Goal: Check status: Check status

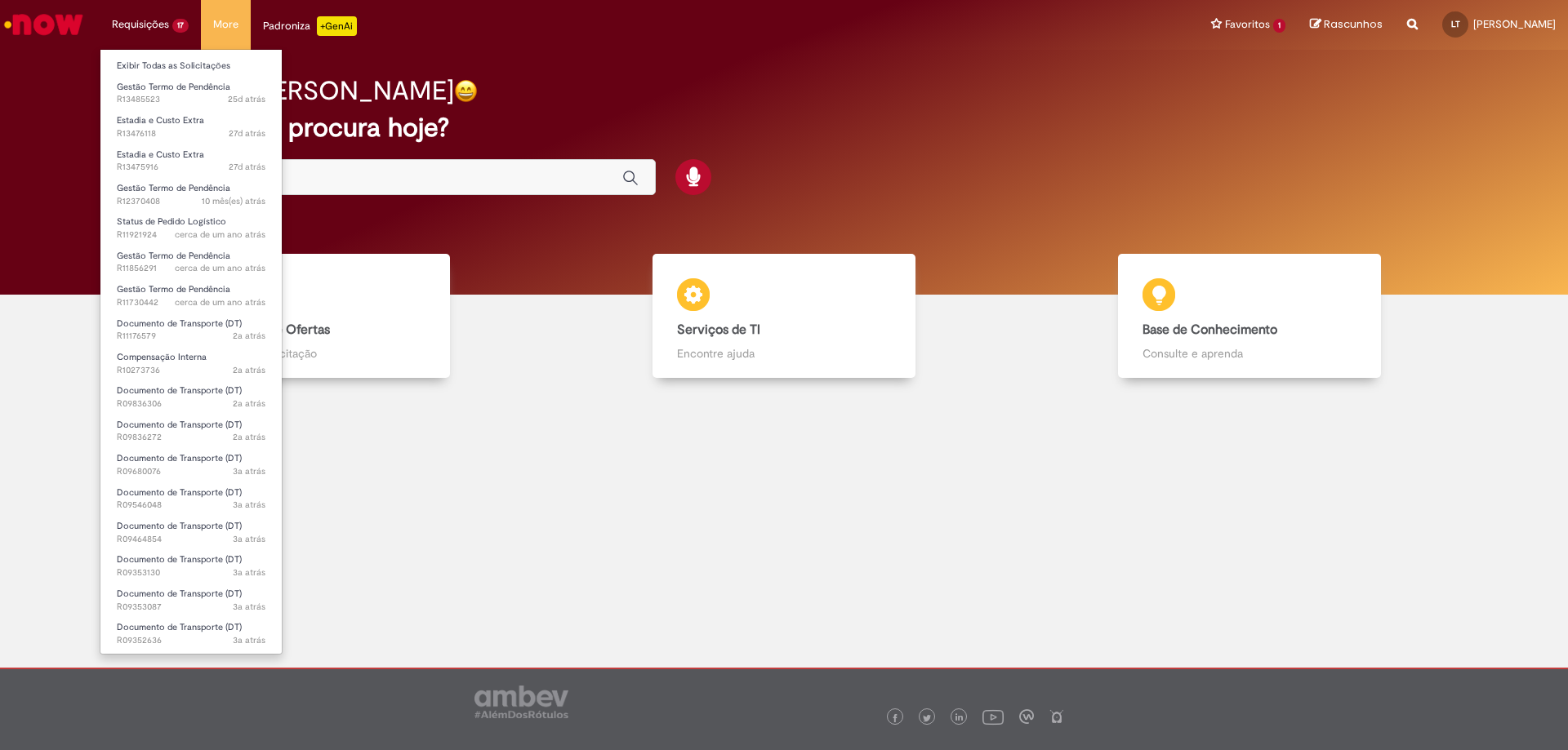
click at [163, 17] on li "Requisições 17 Exibir Todas as Solicitações Gestão Termo de Pendência 25d atrás…" at bounding box center [150, 24] width 101 height 49
click at [147, 20] on li "Requisições 17 Exibir Todas as Solicitações Gestão Termo de Pendência 25d atrás…" at bounding box center [150, 24] width 101 height 49
click at [160, 62] on link "Exibir Todas as Solicitações" at bounding box center [190, 66] width 181 height 18
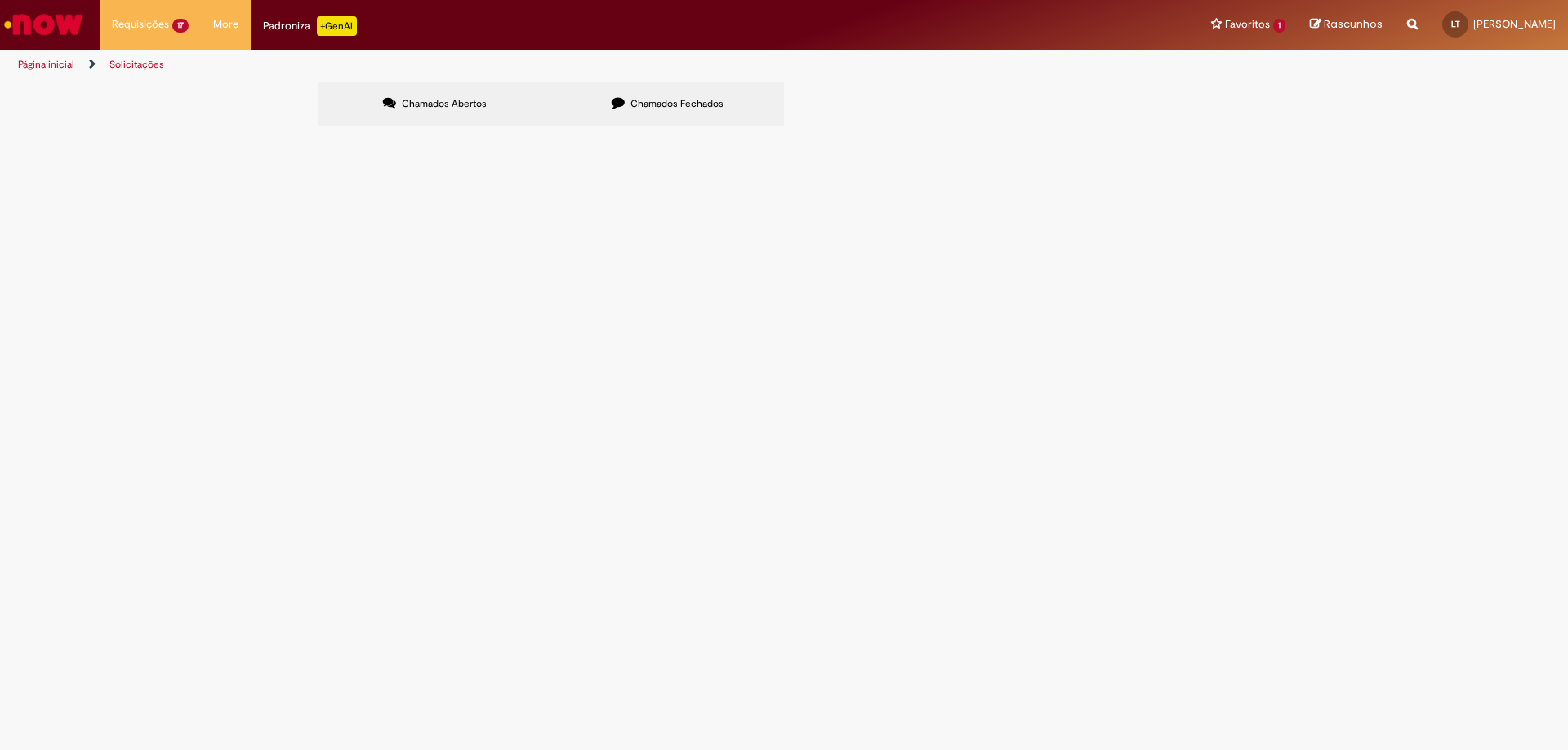
drag, startPoint x: 445, startPoint y: 333, endPoint x: 406, endPoint y: 309, distance: 45.8
click at [0, 0] on tr "R13476118 Estadia e Custo Extra Aberto" at bounding box center [0, 0] width 0 height 0
copy tr "Estadia e Custo Extra"
click at [0, 0] on input "Pesquisar" at bounding box center [0, 0] width 0 height 0
paste input "**********"
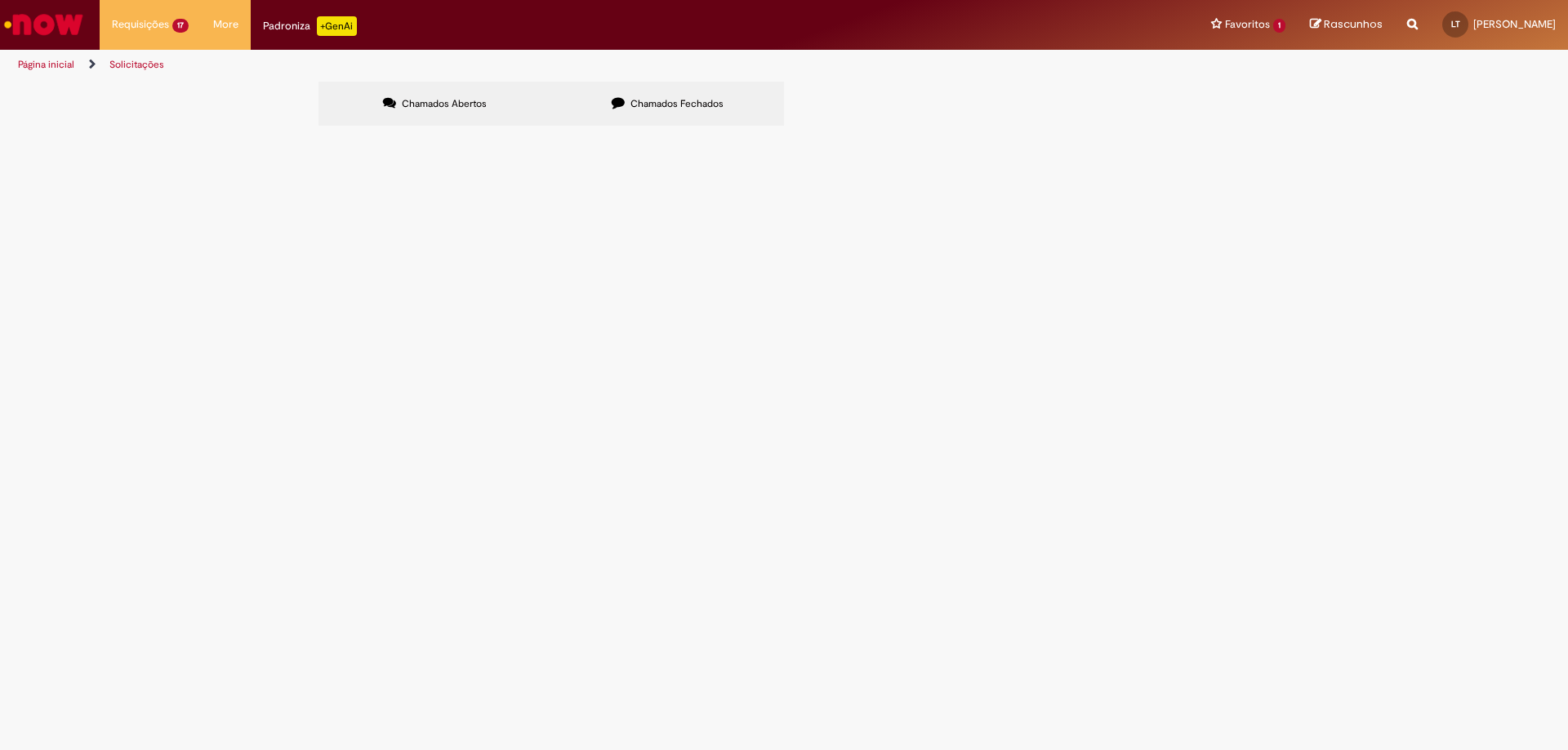
scroll to position [0, 6]
type input "**********"
click at [0, 0] on button "Pesquisar" at bounding box center [0, 0] width 0 height 0
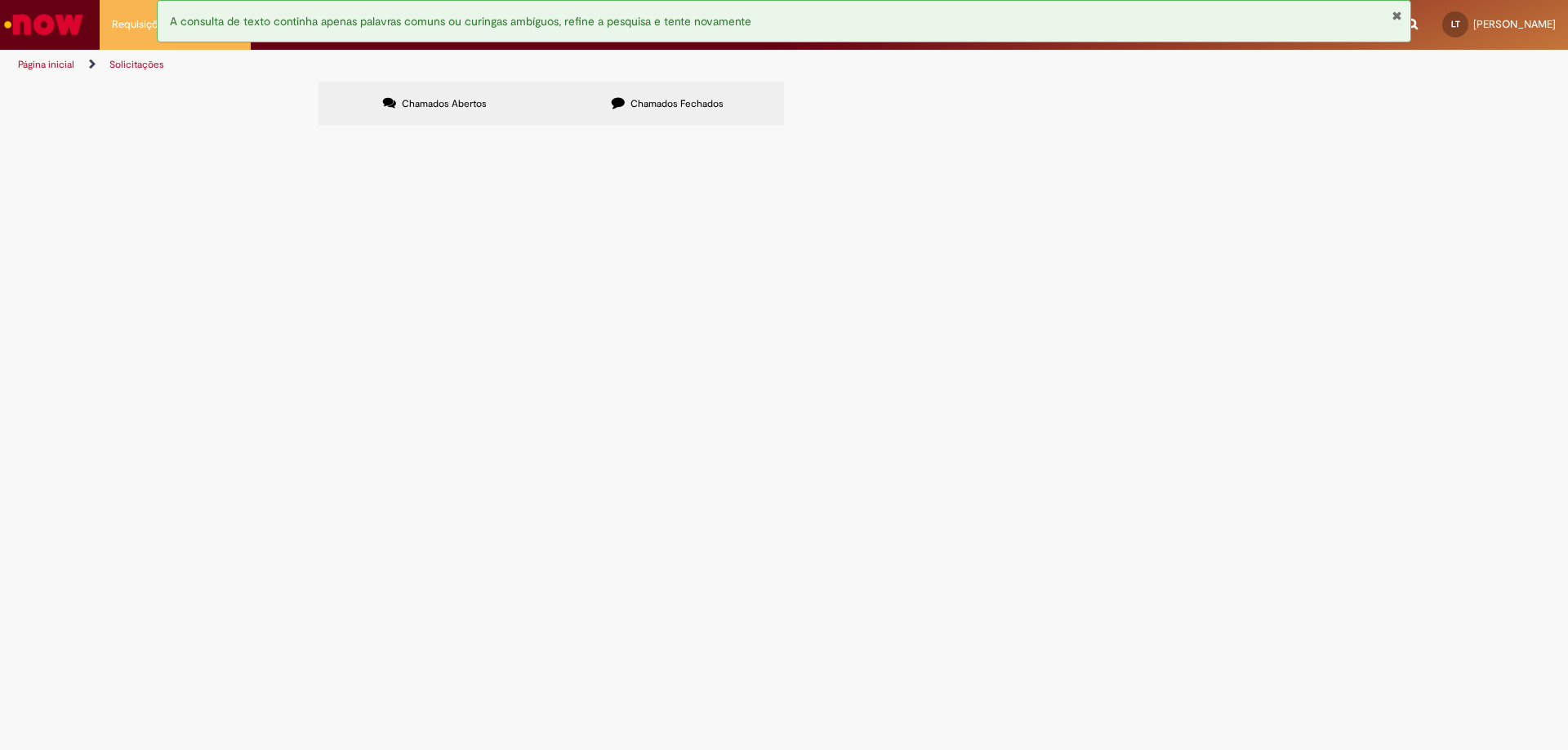
click at [0, 0] on input "Pesquisar" at bounding box center [0, 0] width 0 height 0
click at [278, 130] on div "Chamados Abertos Chamados Fechados Itens solicitados Exportar como PDF Exportar…" at bounding box center [784, 105] width 1568 height 49
click at [0, 0] on div at bounding box center [0, 0] width 0 height 0
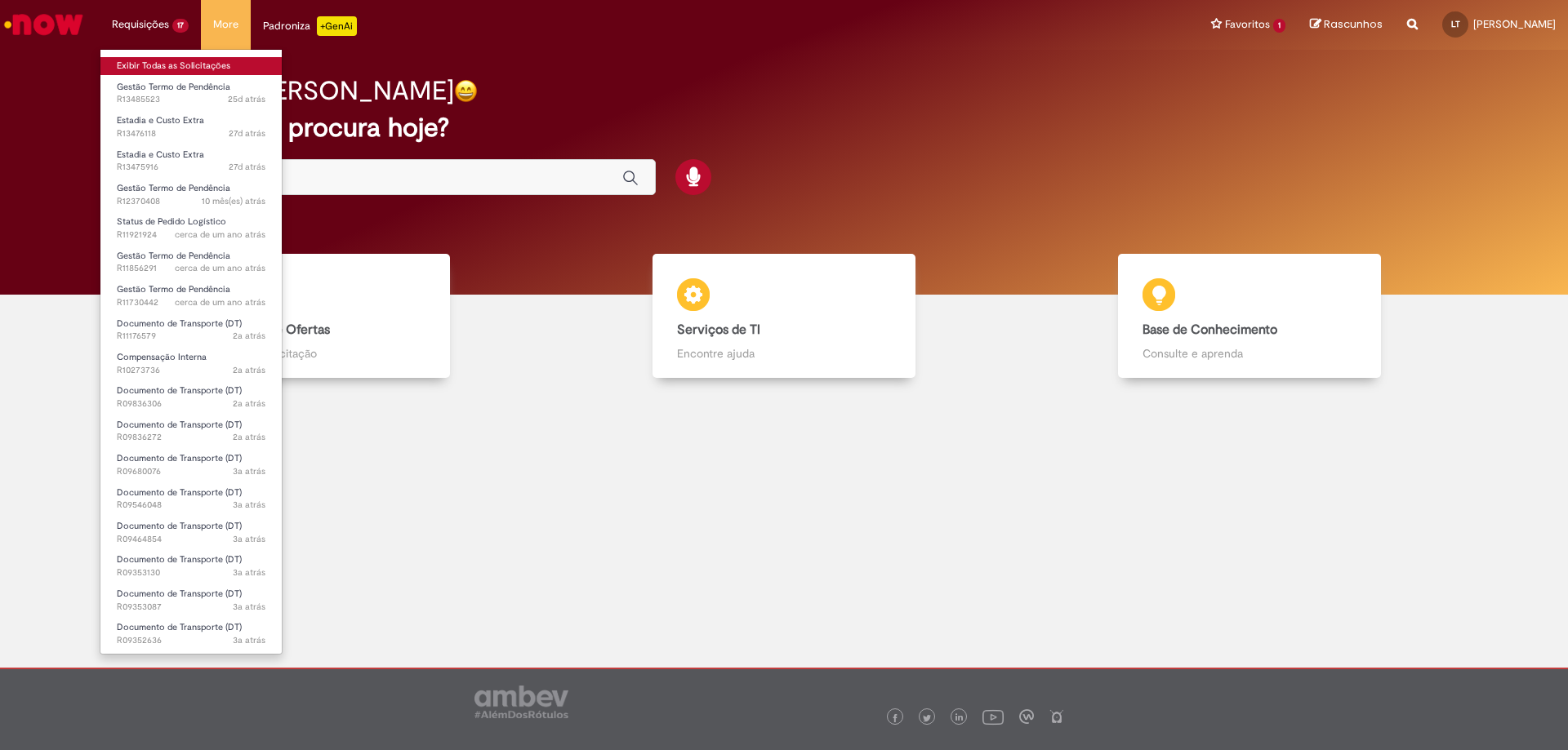
click at [195, 69] on link "Exibir Todas as Solicitações" at bounding box center [190, 66] width 181 height 18
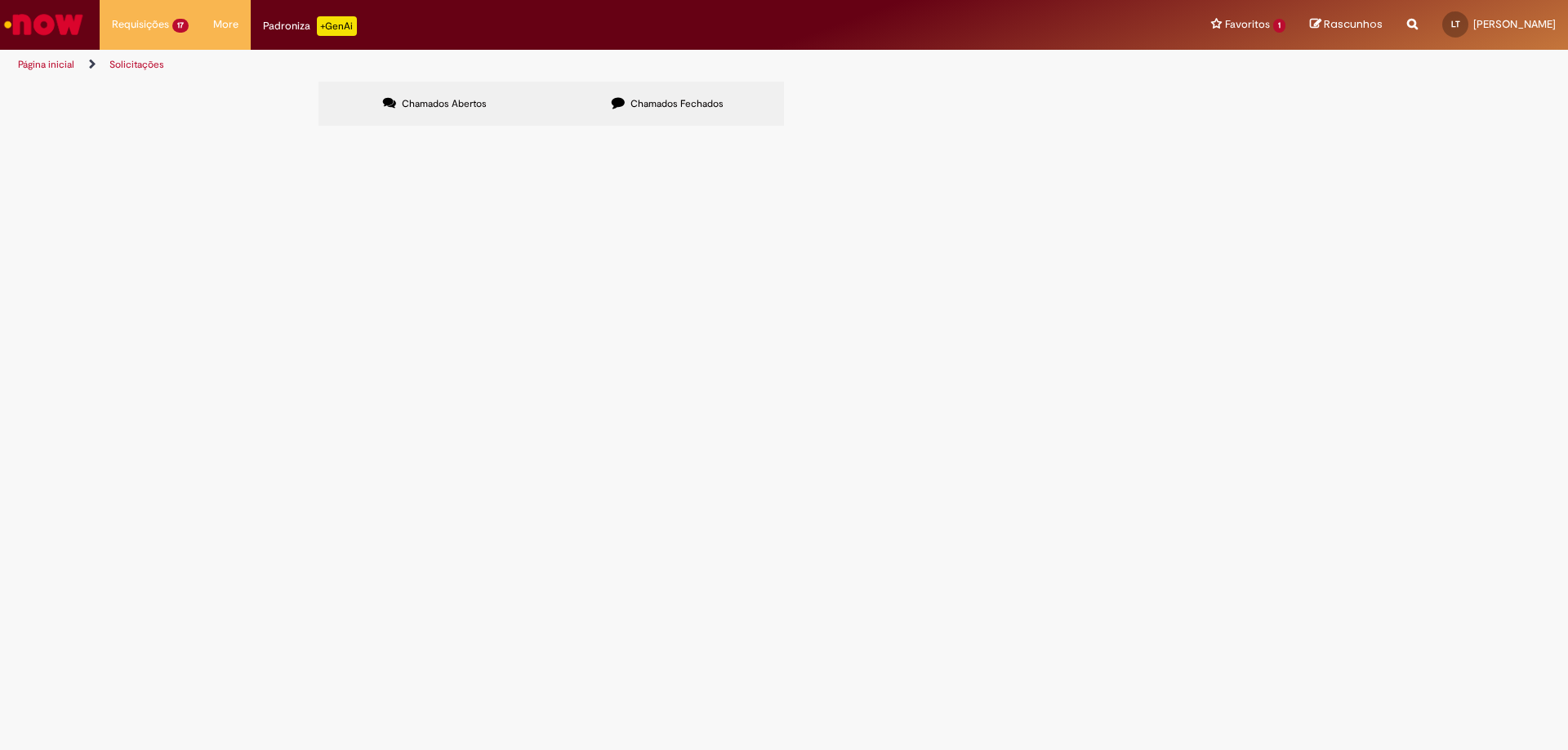
scroll to position [327, 0]
click at [0, 0] on div at bounding box center [0, 0] width 0 height 0
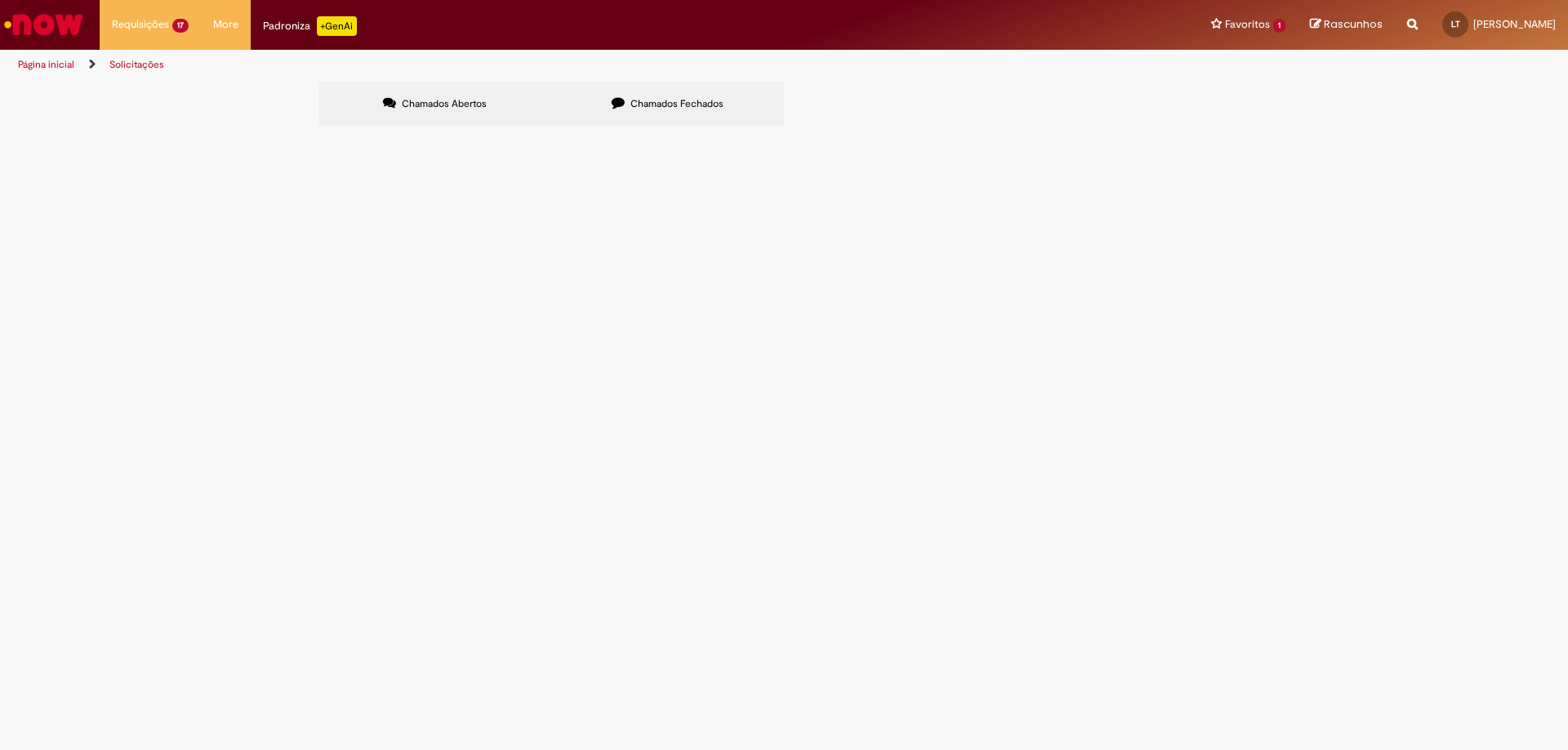
click at [0, 0] on div at bounding box center [0, 0] width 0 height 0
click at [0, 0] on div "Linhas 1 − 17 de 17" at bounding box center [0, 0] width 0 height 0
click at [0, 0] on span at bounding box center [0, 0] width 0 height 0
click at [0, 0] on div at bounding box center [0, 0] width 0 height 0
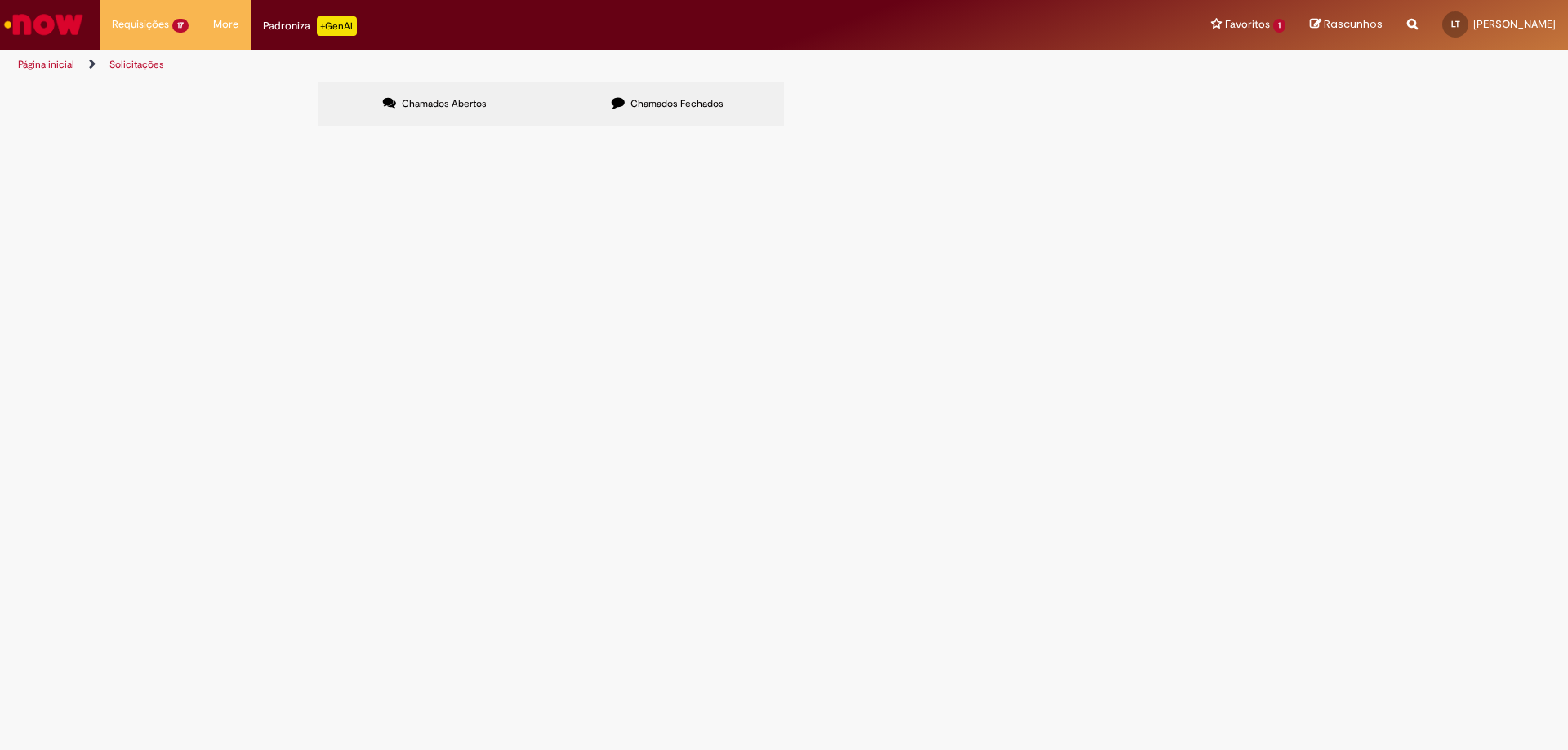
click at [0, 0] on div at bounding box center [0, 0] width 0 height 0
click at [0, 0] on button at bounding box center [0, 0] width 0 height 0
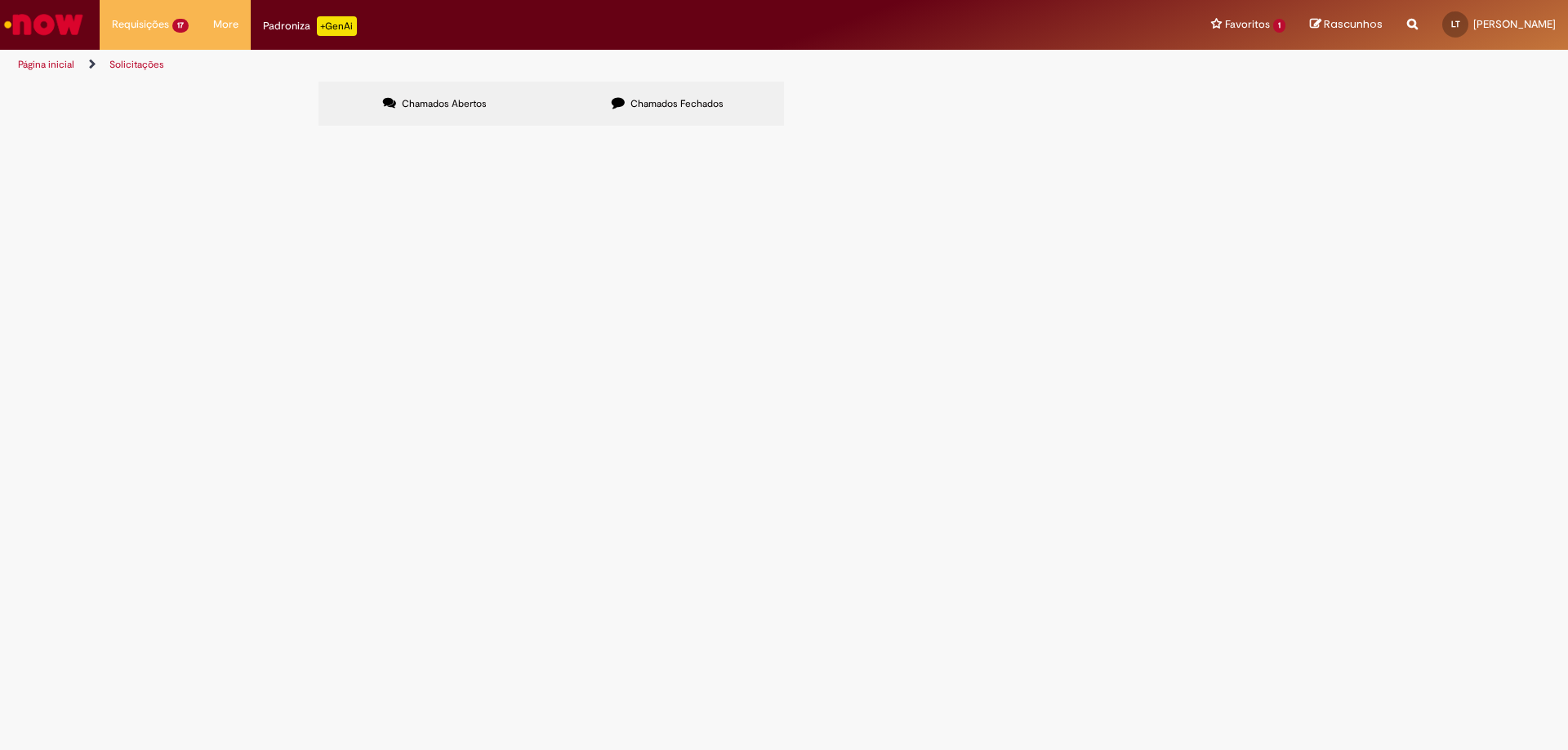
click at [0, 0] on button at bounding box center [0, 0] width 0 height 0
click at [713, 98] on span "Chamados Fechados" at bounding box center [676, 103] width 93 height 13
click at [0, 0] on link at bounding box center [0, 0] width 0 height 0
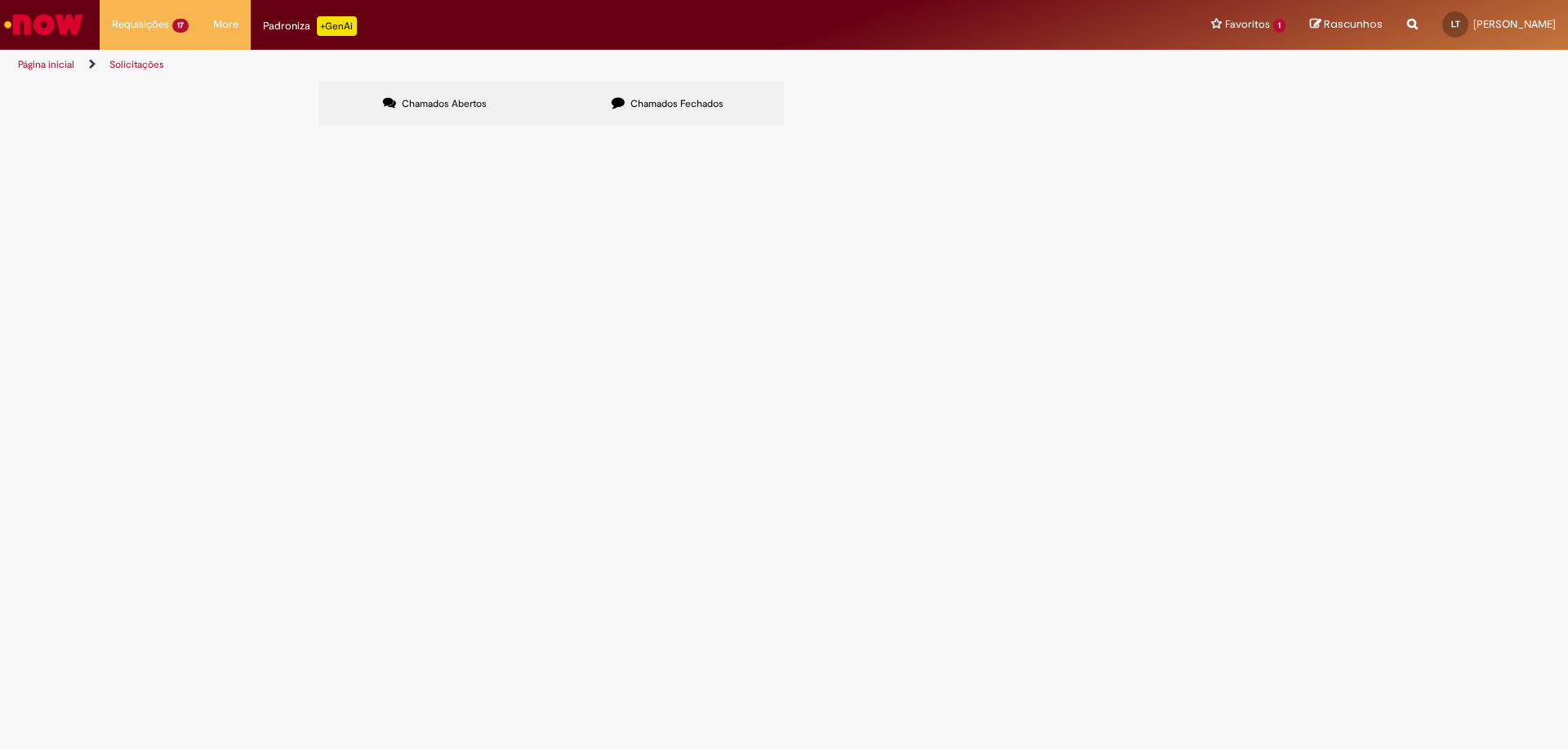
click at [0, 0] on icon at bounding box center [0, 0] width 0 height 0
click at [511, 106] on label "Chamados Abertos" at bounding box center [436, 103] width 233 height 44
